Goal: Transaction & Acquisition: Register for event/course

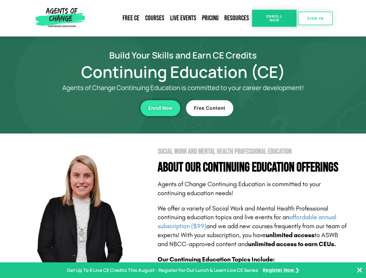
click at [183, 139] on section "Social Work and Mental Health Professional Education About Our Continuing Educa…" at bounding box center [183, 256] width 366 height 244
click at [274, 18] on span "Enroll Now" at bounding box center [274, 18] width 26 height 8
click at [315, 18] on span "SIGN IN" at bounding box center [315, 19] width 16 height 4
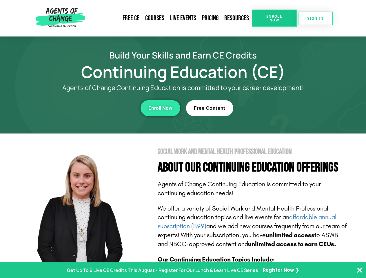
click at [101, 108] on div "Enroll Now" at bounding box center [100, 108] width 159 height 16
click at [160, 108] on span "Enroll Now" at bounding box center [160, 108] width 24 height 5
